Goal: Browse casually: Explore the website without a specific task or goal

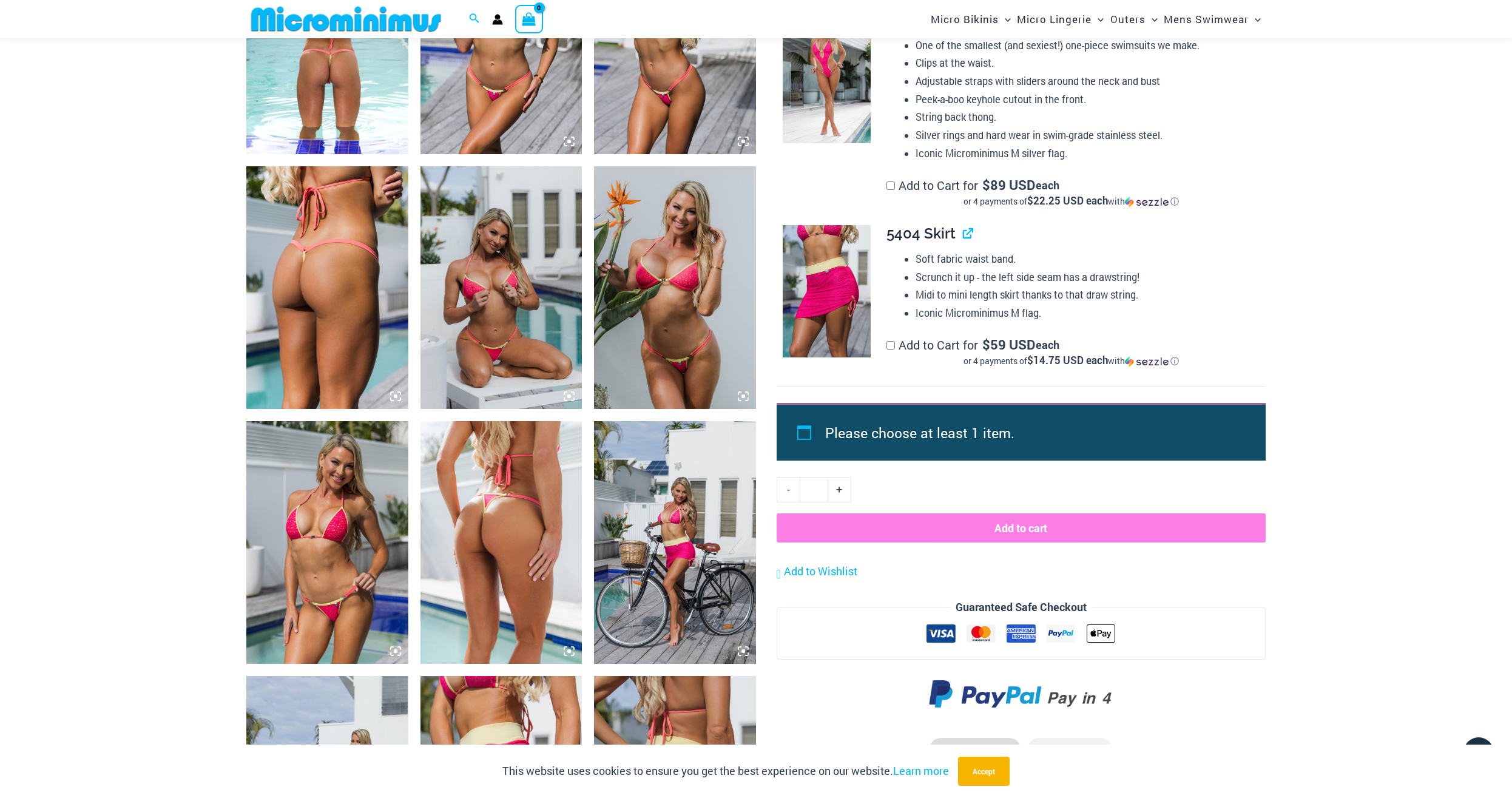
scroll to position [1416, 0]
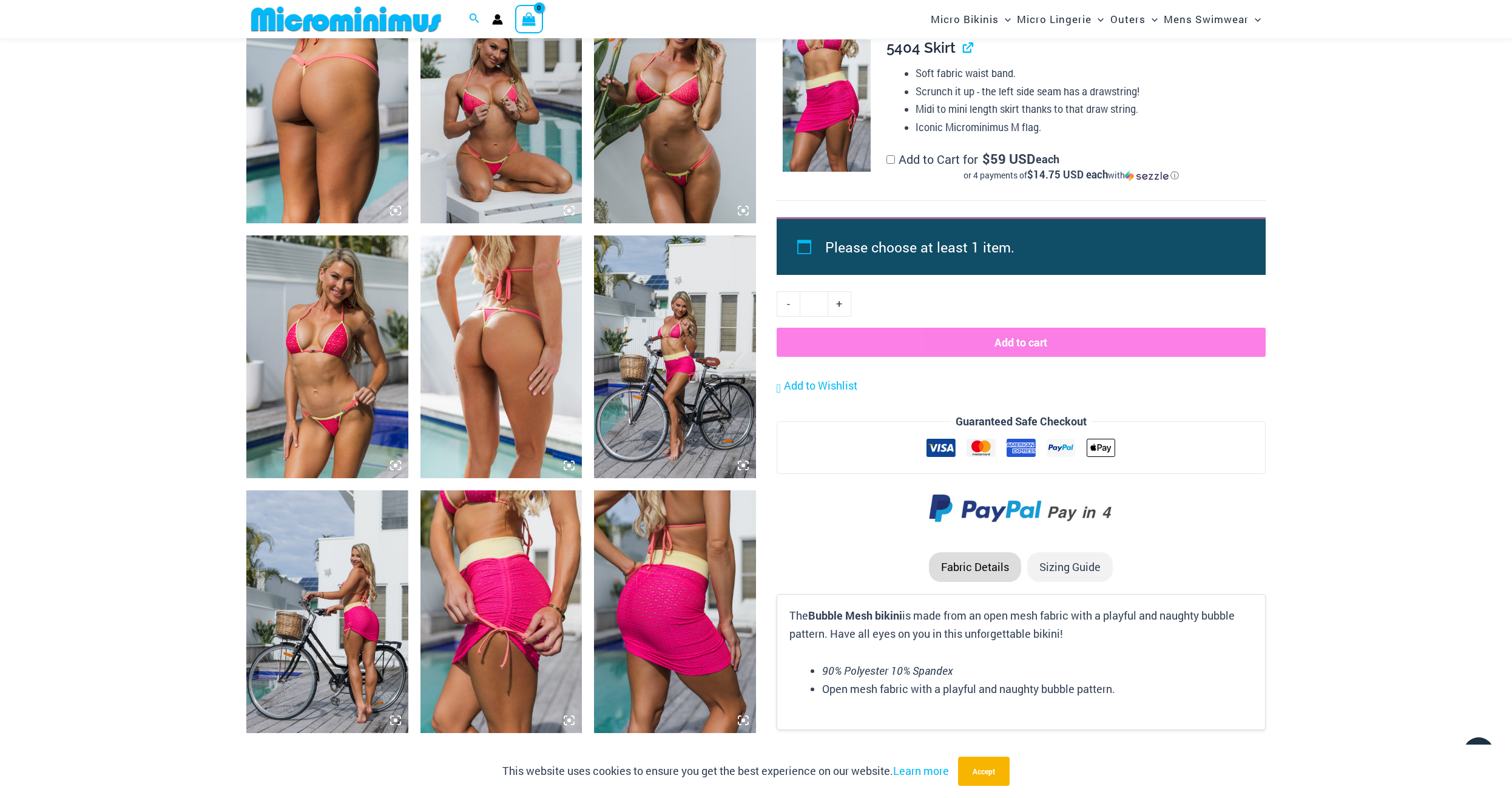
click at [325, 363] on img at bounding box center [328, 356] width 162 height 243
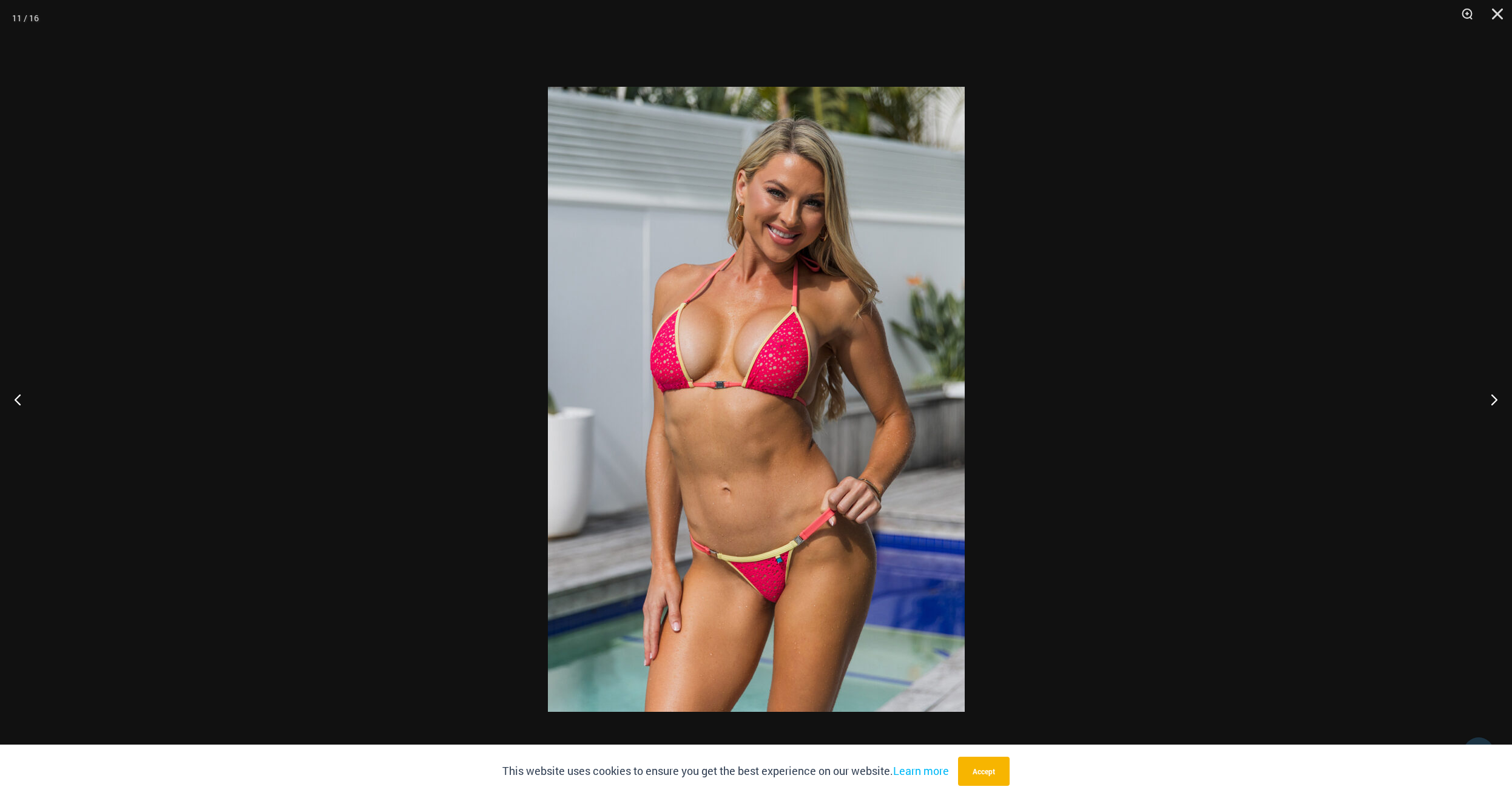
click at [735, 435] on img at bounding box center [756, 399] width 417 height 625
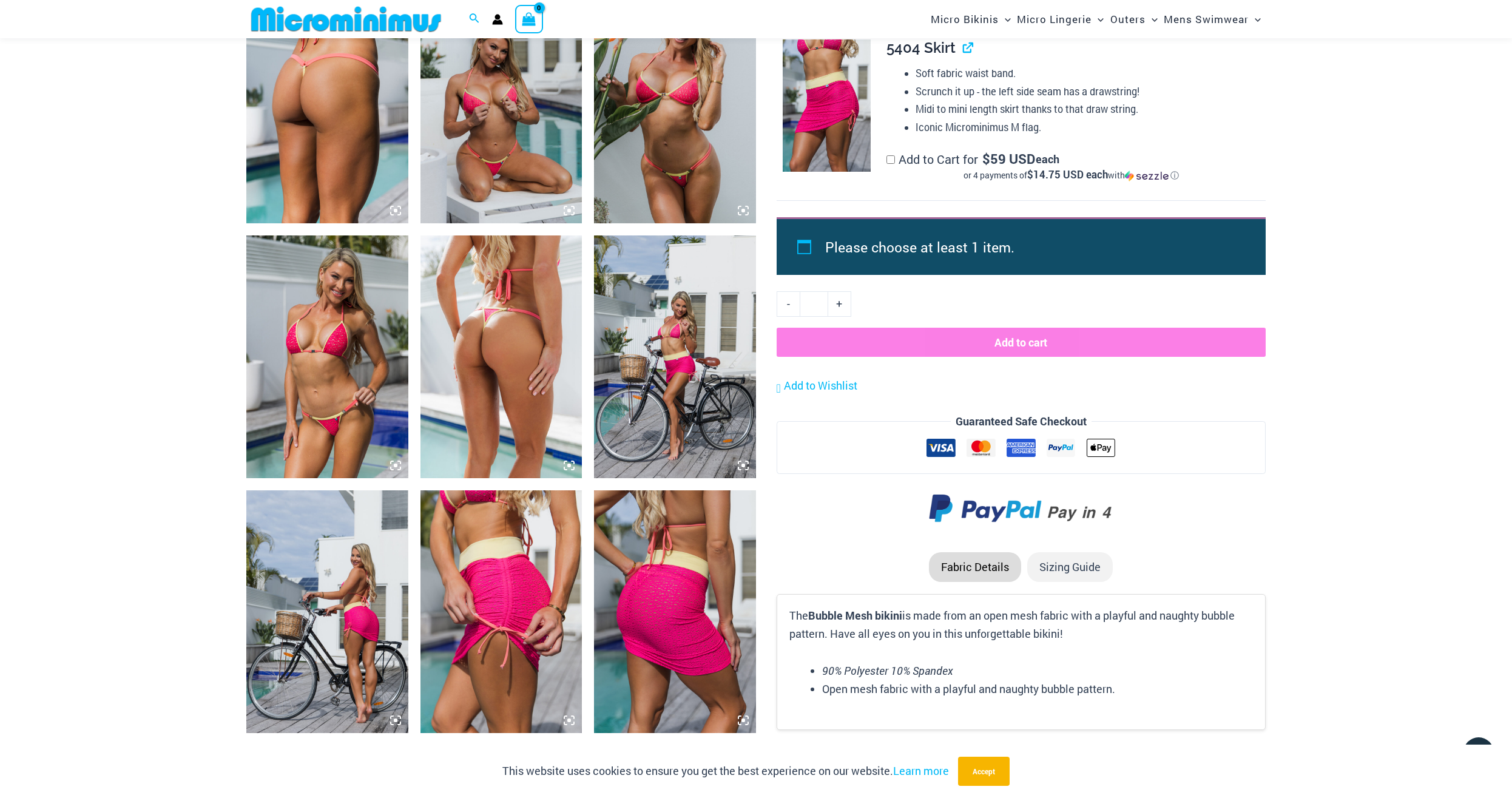
click at [327, 118] on img at bounding box center [328, 102] width 162 height 243
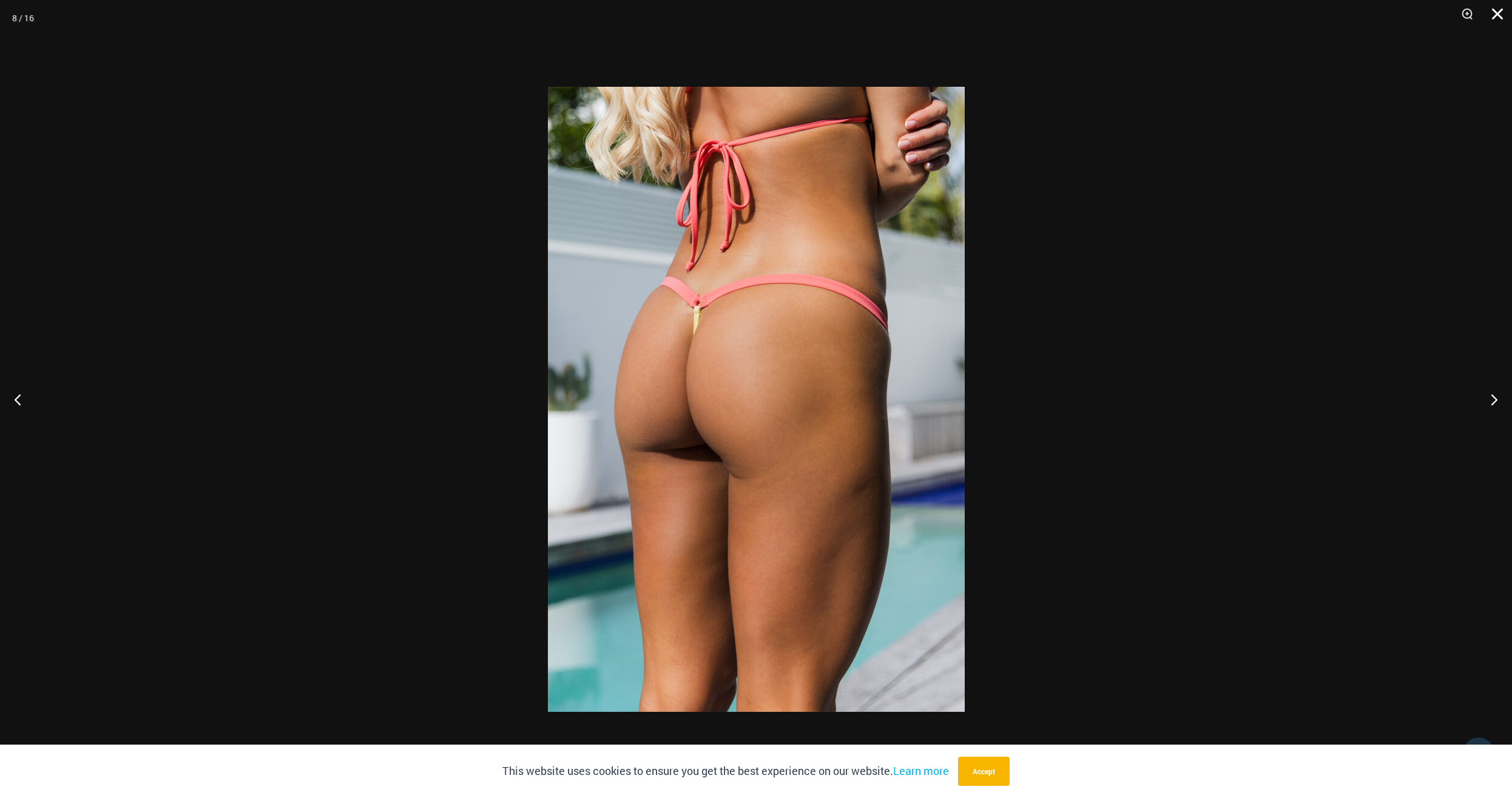
click at [1504, 8] on button "Close" at bounding box center [1493, 18] width 31 height 36
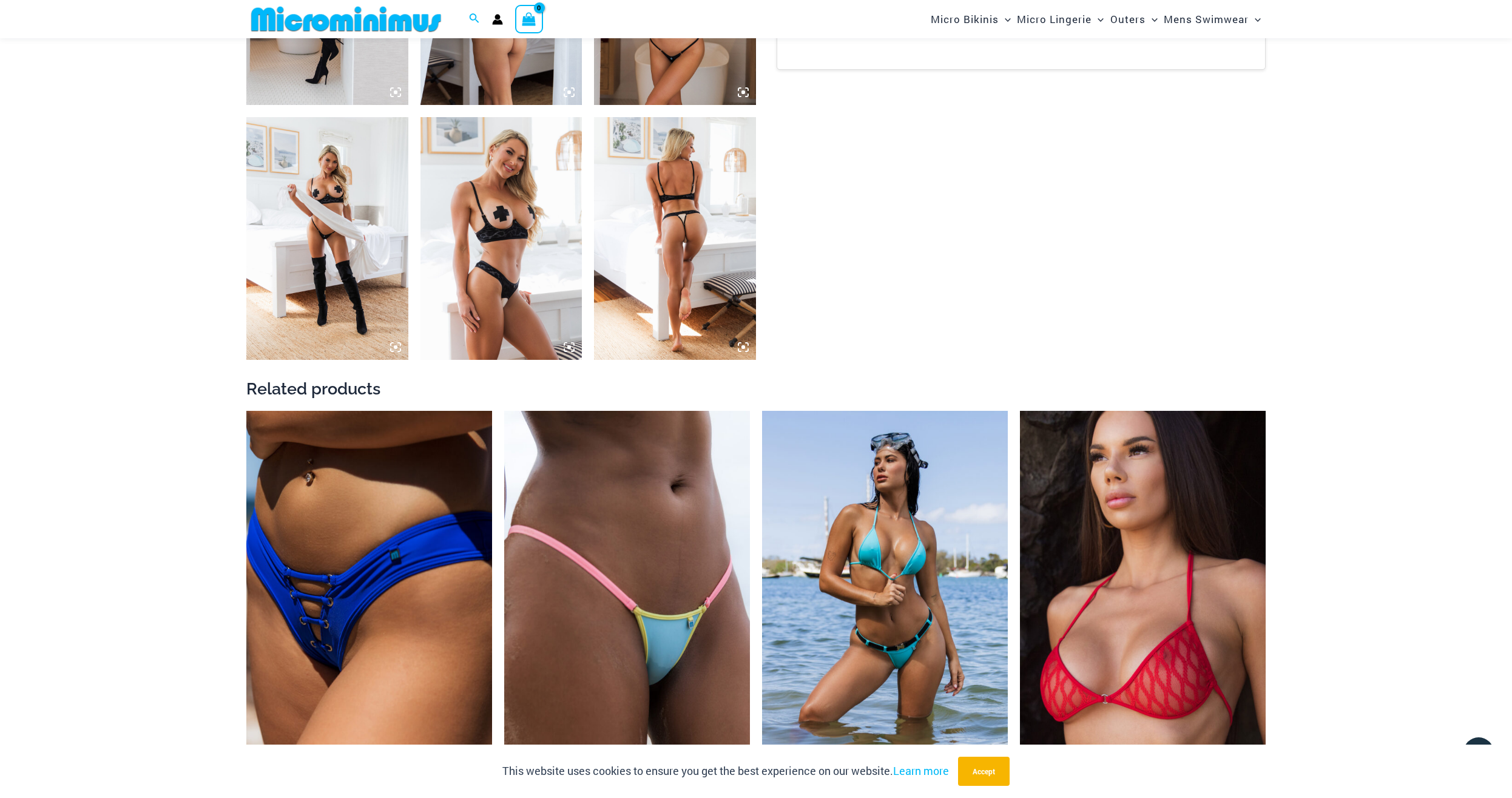
scroll to position [1480, 0]
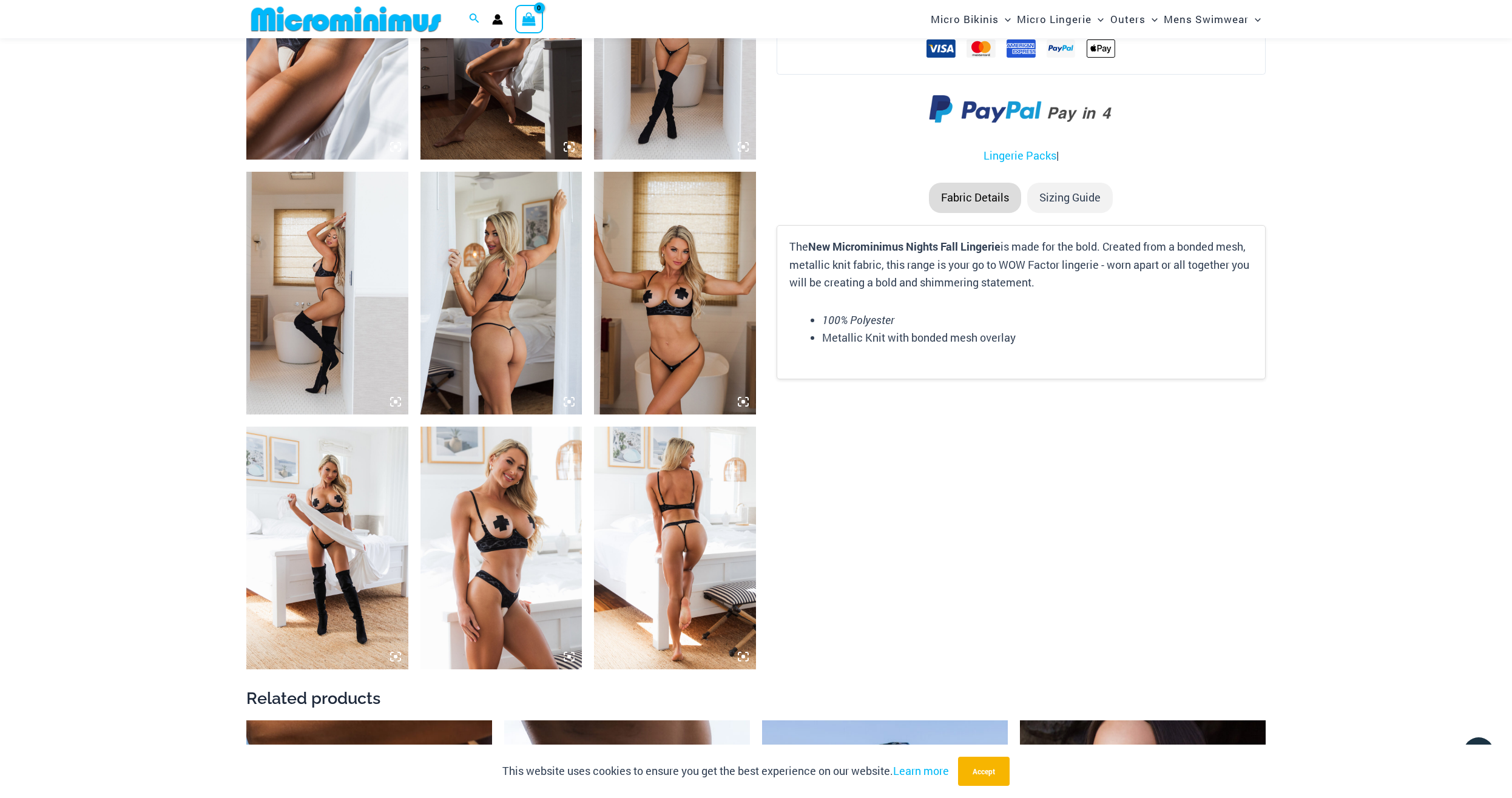
click at [669, 344] on img at bounding box center [675, 293] width 162 height 243
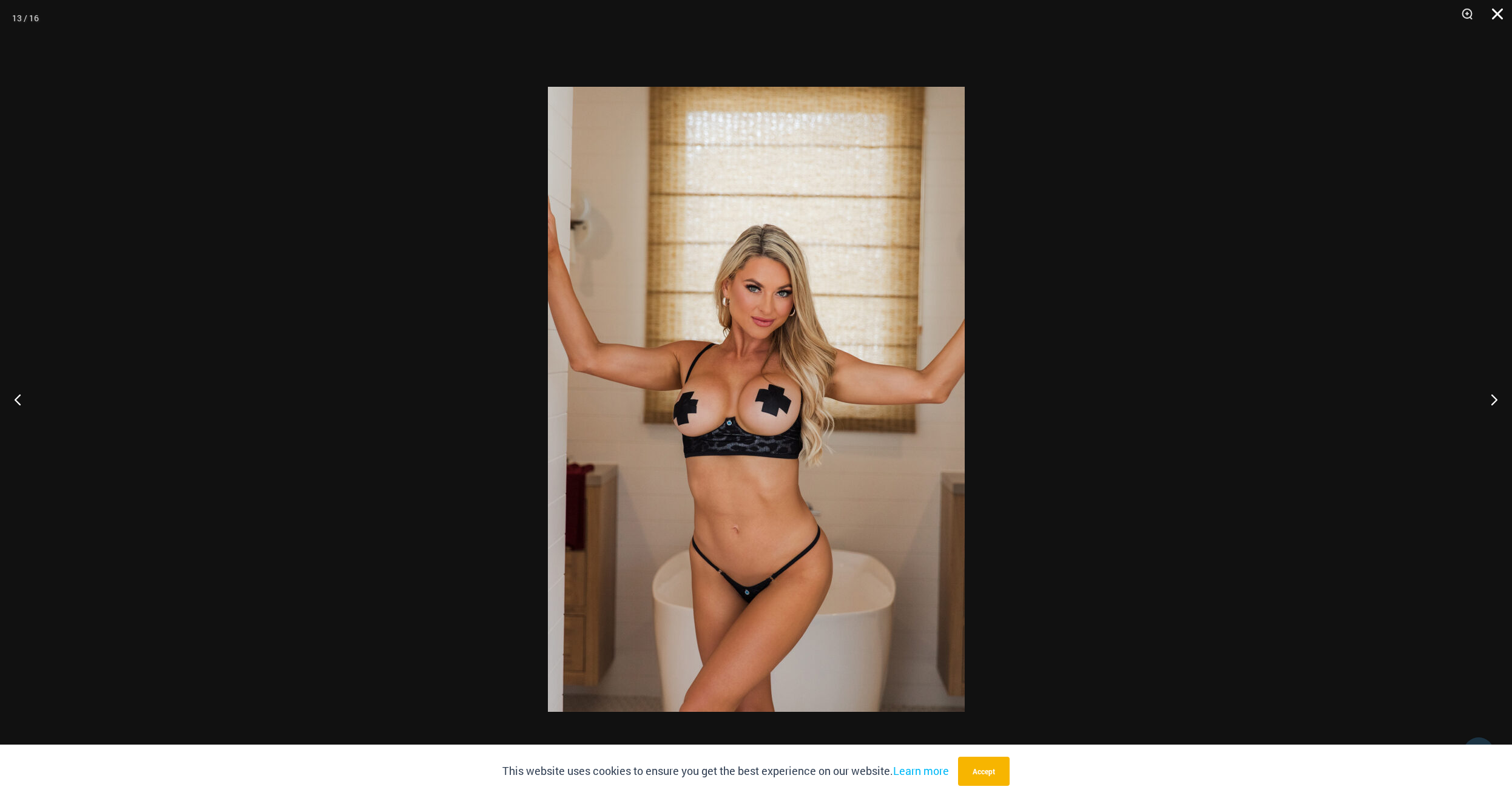
click at [1493, 11] on button "Close" at bounding box center [1493, 18] width 31 height 36
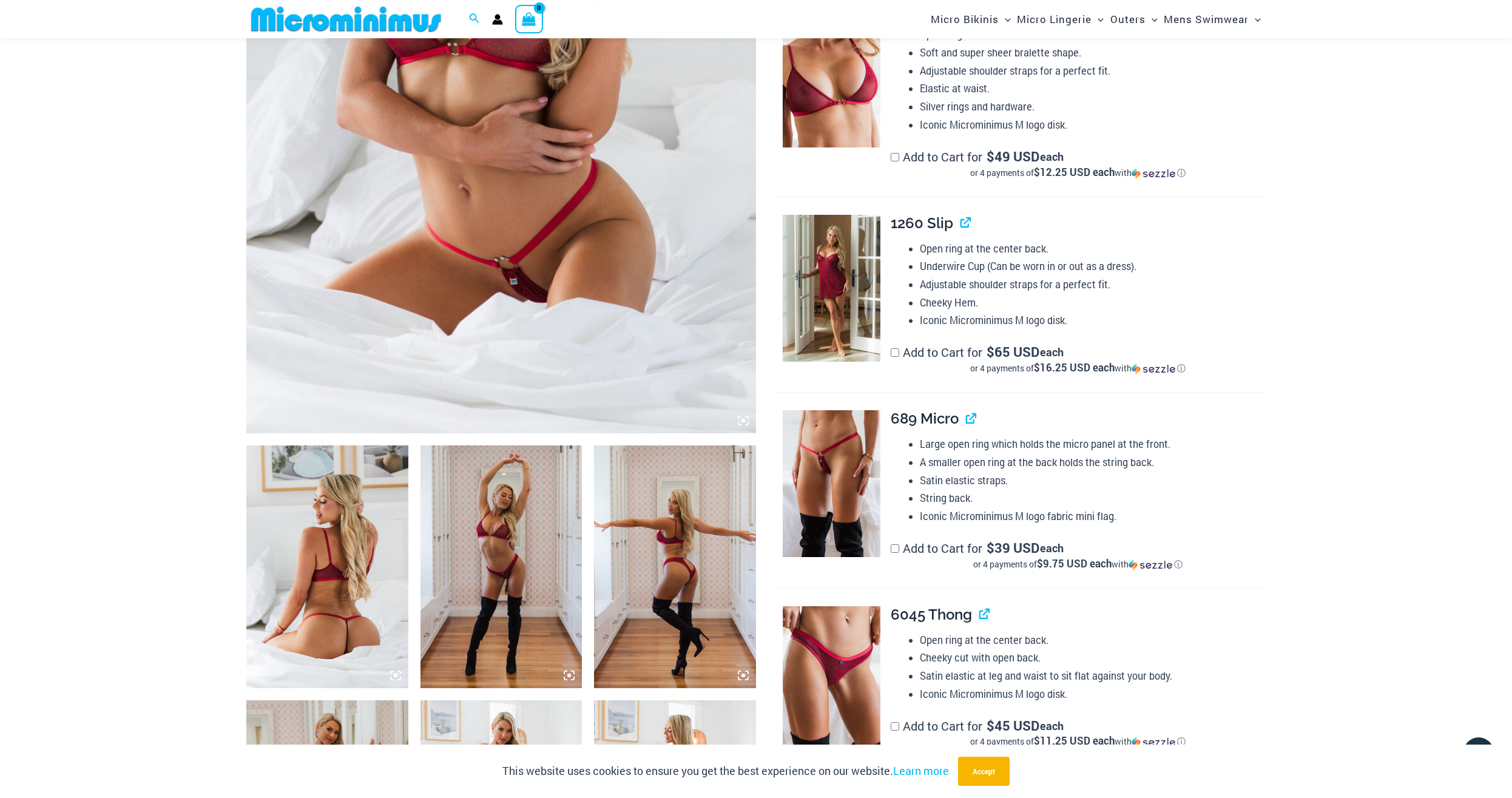
scroll to position [432, 0]
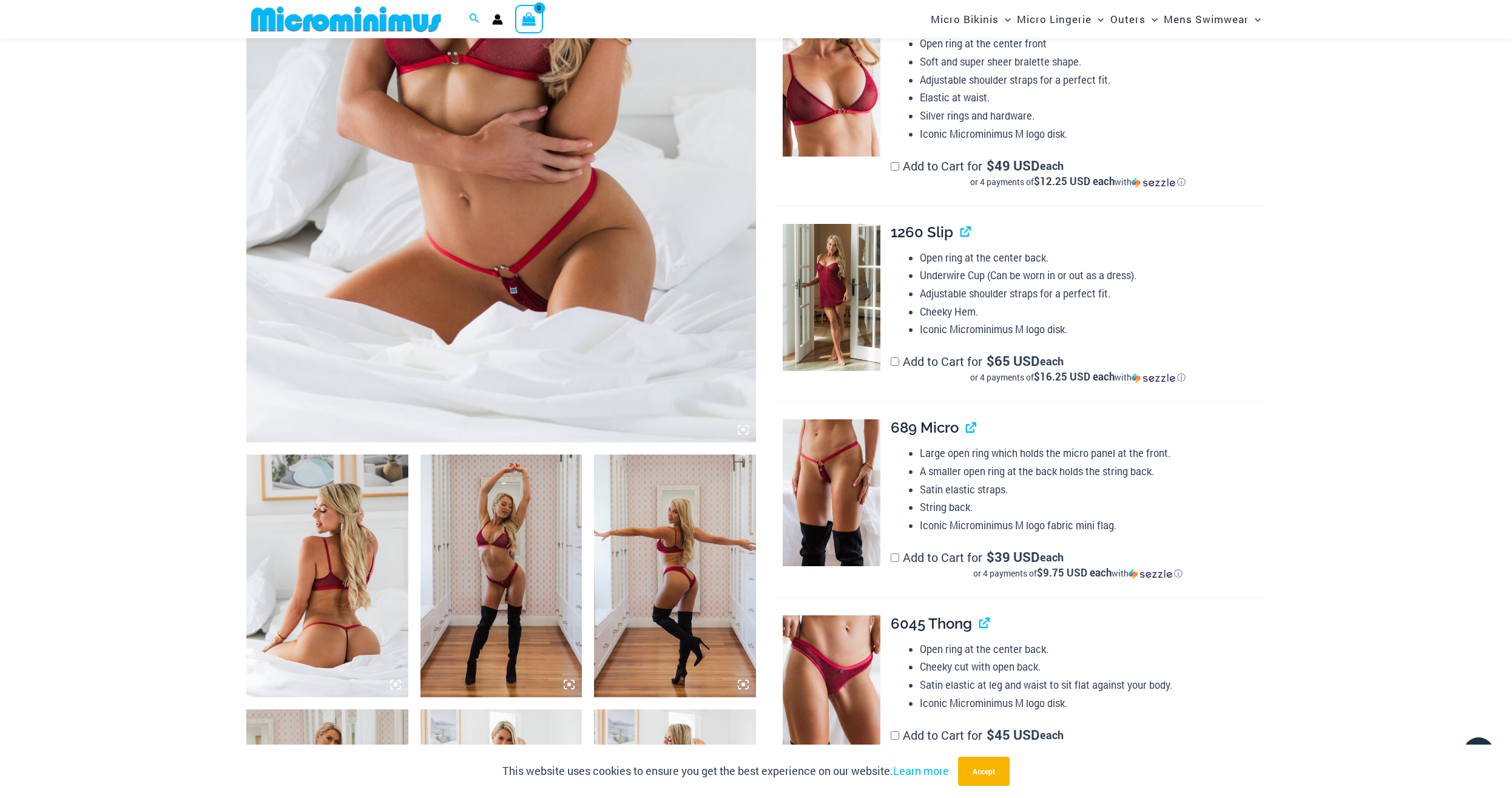
click at [817, 129] on img at bounding box center [831, 84] width 98 height 147
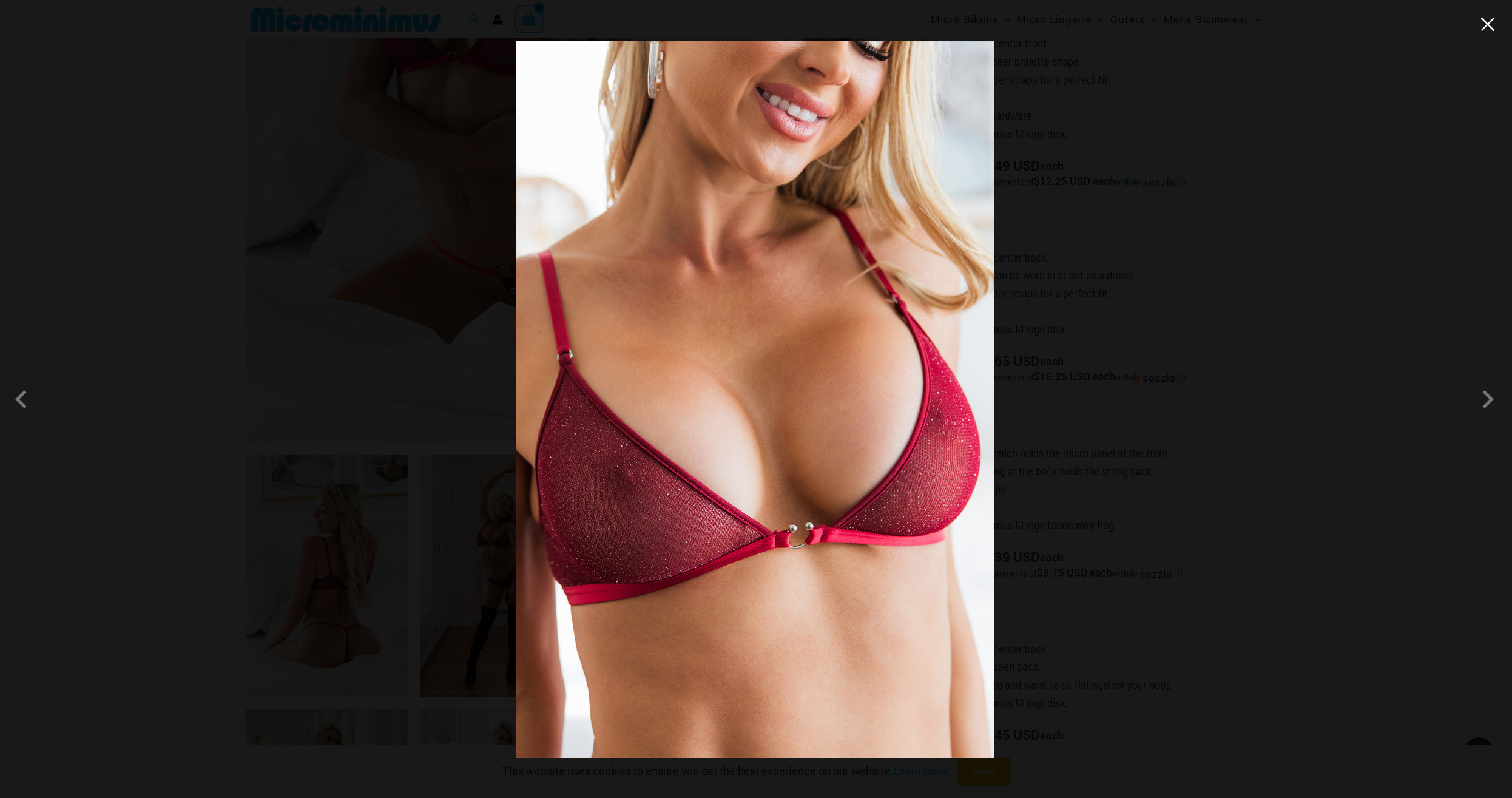
click at [1493, 22] on button "Close" at bounding box center [1488, 24] width 18 height 18
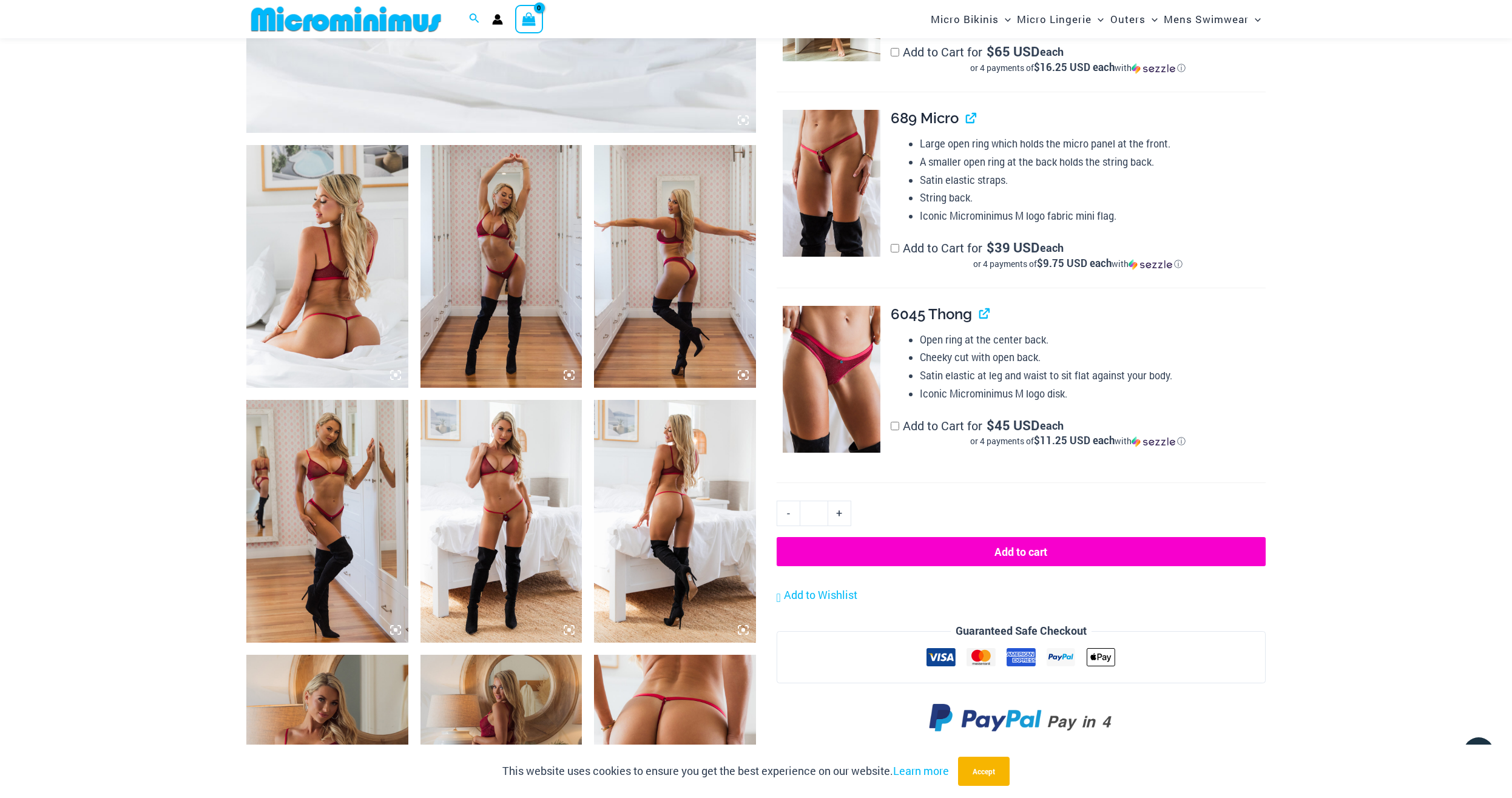
scroll to position [990, 0]
